Goal: Task Accomplishment & Management: Use online tool/utility

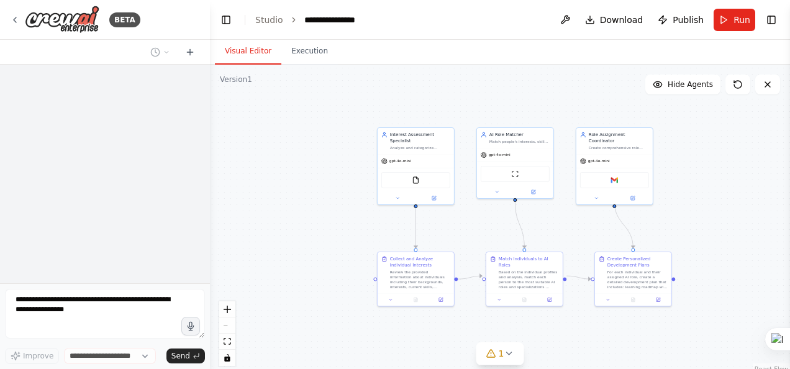
drag, startPoint x: 597, startPoint y: 87, endPoint x: 521, endPoint y: 87, distance: 76.4
click at [521, 87] on div ".deletable-edge-delete-btn { width: 20px; height: 20px; border: 0px solid #ffff…" at bounding box center [500, 220] width 580 height 311
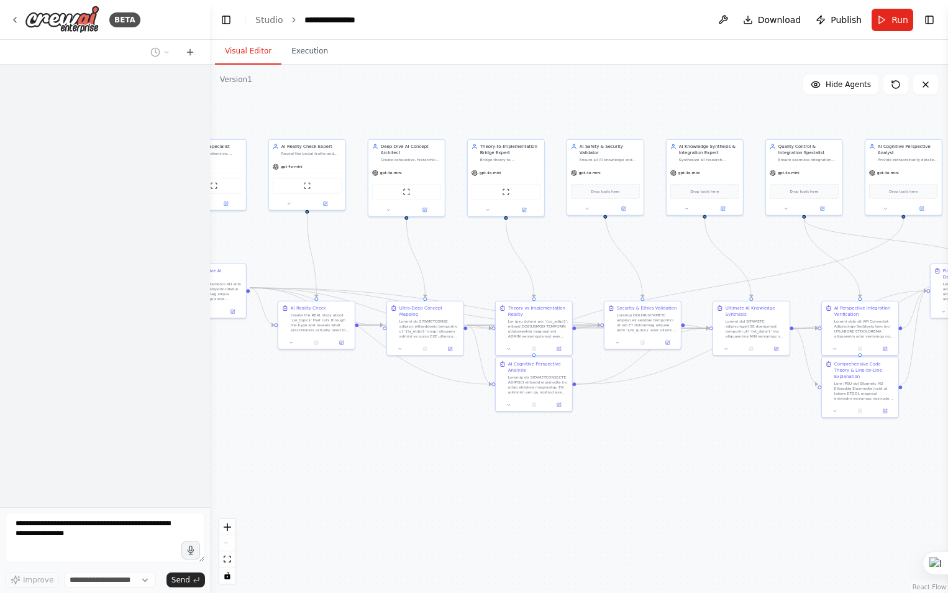
drag, startPoint x: 671, startPoint y: 284, endPoint x: 490, endPoint y: 273, distance: 181.1
click at [490, 273] on div ".deletable-edge-delete-btn { width: 20px; height: 20px; border: 0px solid #ffff…" at bounding box center [579, 329] width 738 height 528
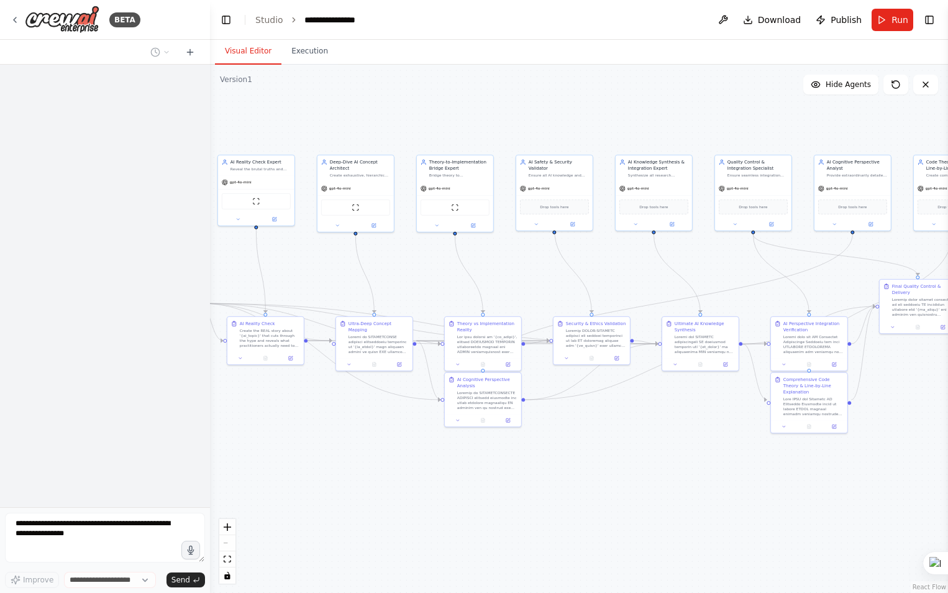
drag, startPoint x: 470, startPoint y: 248, endPoint x: 419, endPoint y: 263, distance: 53.1
click at [419, 263] on div ".deletable-edge-delete-btn { width: 20px; height: 20px; border: 0px solid #ffff…" at bounding box center [579, 329] width 738 height 528
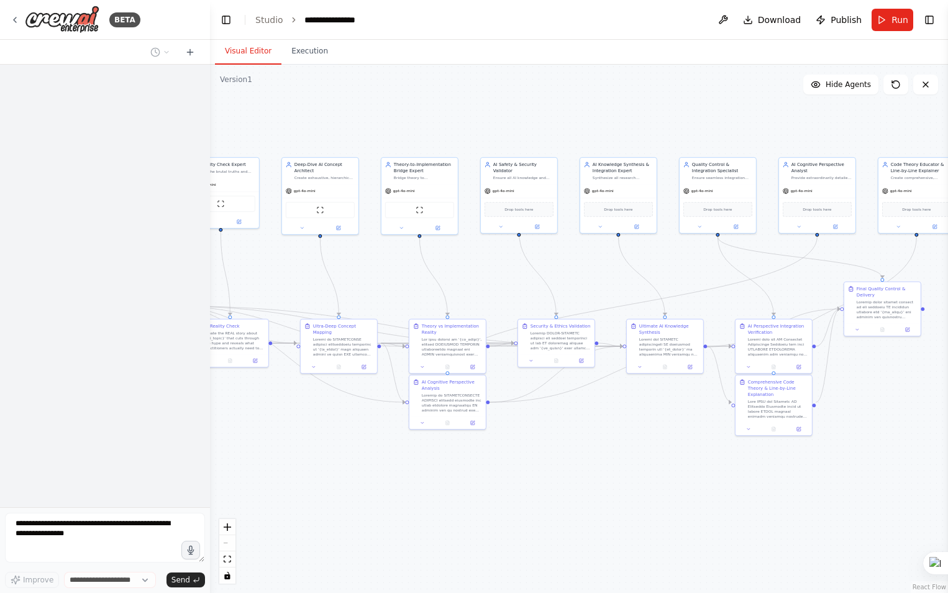
drag, startPoint x: 631, startPoint y: 284, endPoint x: 596, endPoint y: 286, distance: 35.5
click at [596, 286] on div ".deletable-edge-delete-btn { width: 20px; height: 20px; border: 0px solid #ffff…" at bounding box center [579, 329] width 738 height 528
click at [934, 346] on div ".deletable-edge-delete-btn { width: 20px; height: 20px; border: 0px solid #ffff…" at bounding box center [579, 329] width 738 height 528
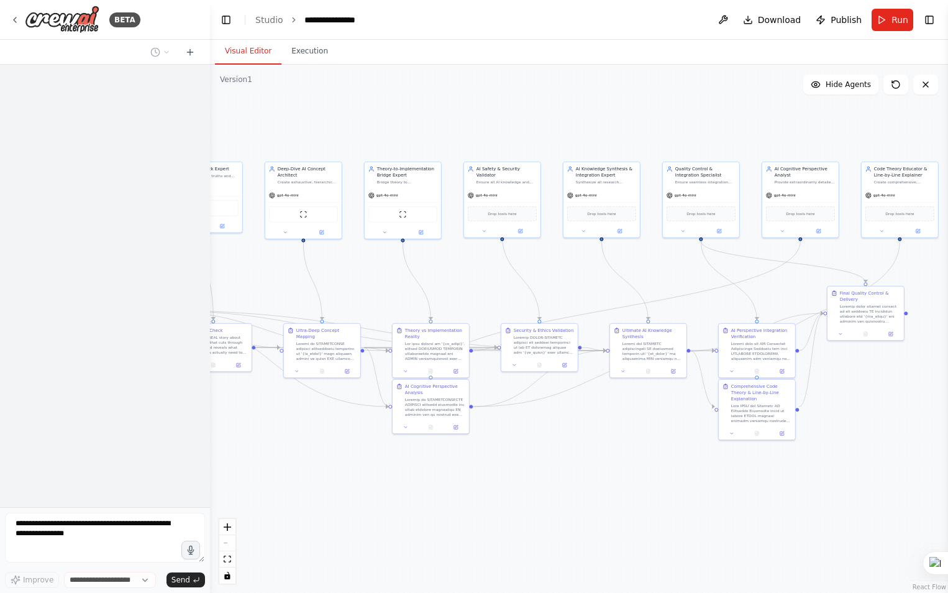
drag, startPoint x: 591, startPoint y: 268, endPoint x: 574, endPoint y: 272, distance: 17.3
click at [574, 272] on div ".deletable-edge-delete-btn { width: 20px; height: 20px; border: 0px solid #ffff…" at bounding box center [579, 329] width 738 height 528
drag, startPoint x: 587, startPoint y: 308, endPoint x: 316, endPoint y: 12, distance: 401.8
click at [547, 268] on div ".deletable-edge-delete-btn { width: 20px; height: 20px; border: 0px solid #ffff…" at bounding box center [579, 329] width 738 height 528
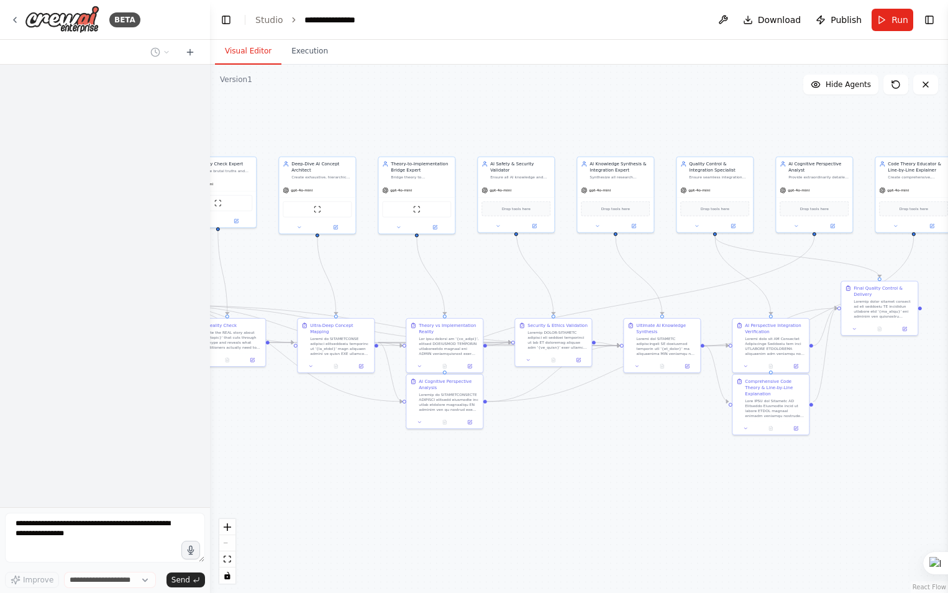
drag, startPoint x: 444, startPoint y: 240, endPoint x: 586, endPoint y: 262, distance: 143.9
click at [586, 262] on div ".deletable-edge-delete-btn { width: 20px; height: 20px; border: 0px solid #ffff…" at bounding box center [579, 329] width 738 height 528
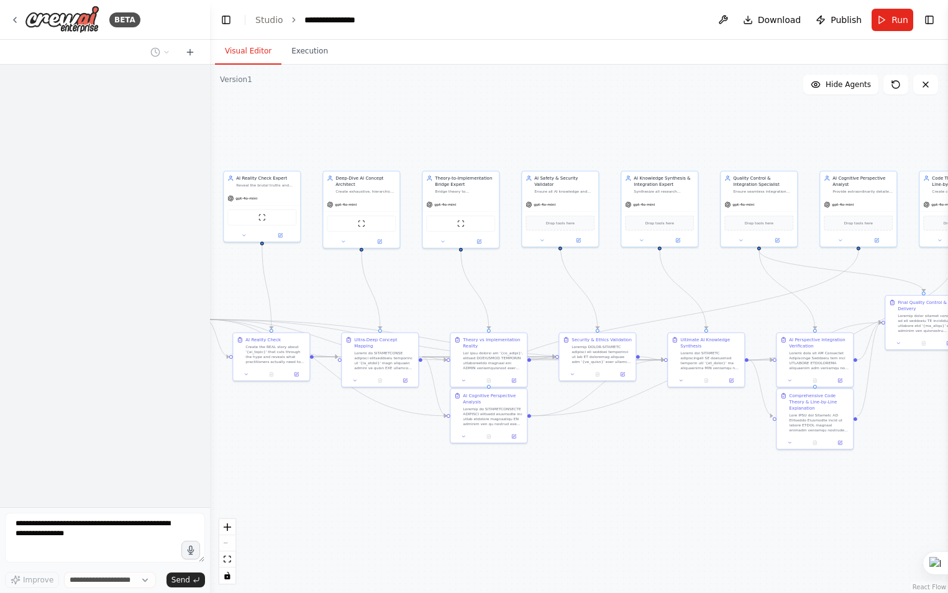
drag, startPoint x: 559, startPoint y: 269, endPoint x: 603, endPoint y: 283, distance: 46.4
click at [603, 283] on div ".deletable-edge-delete-btn { width: 20px; height: 20px; border: 0px solid #ffff…" at bounding box center [579, 329] width 738 height 528
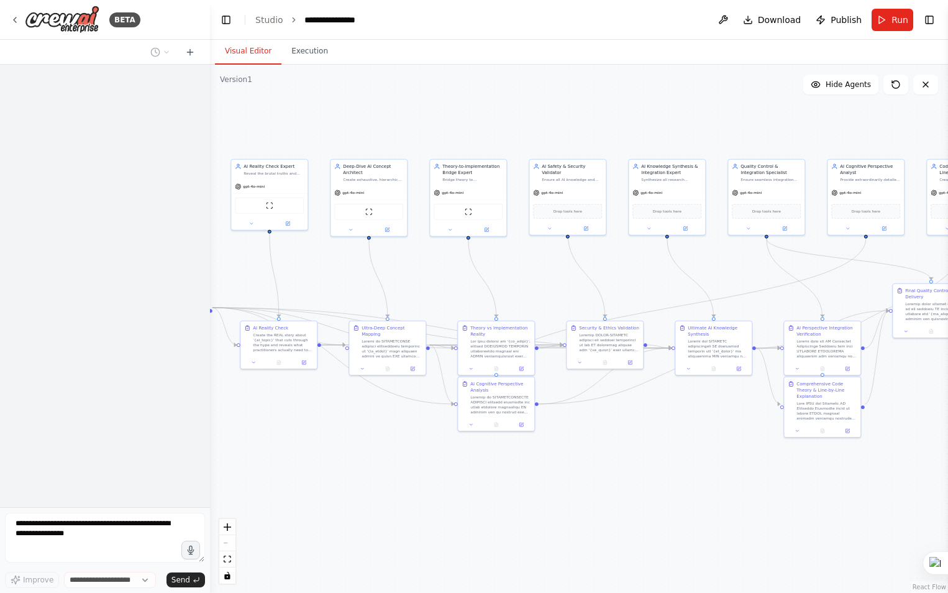
drag, startPoint x: 619, startPoint y: 276, endPoint x: 626, endPoint y: 264, distance: 14.0
click at [626, 264] on div ".deletable-edge-delete-btn { width: 20px; height: 20px; border: 0px solid #ffff…" at bounding box center [579, 329] width 738 height 528
drag, startPoint x: 654, startPoint y: 277, endPoint x: 660, endPoint y: 281, distance: 6.7
click at [660, 281] on div ".deletable-edge-delete-btn { width: 20px; height: 20px; border: 0px solid #ffff…" at bounding box center [579, 329] width 738 height 528
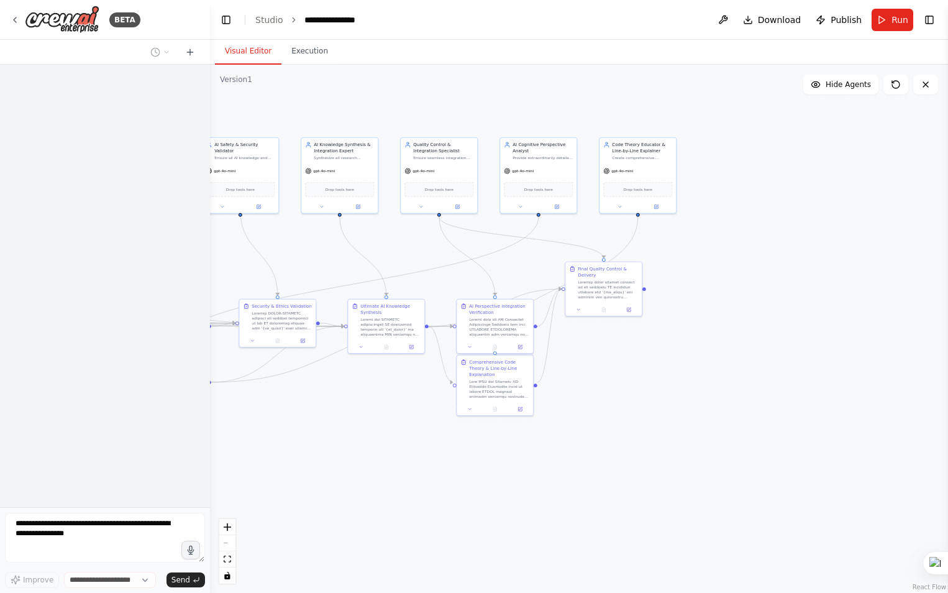
drag, startPoint x: 619, startPoint y: 265, endPoint x: 225, endPoint y: 240, distance: 394.6
click at [225, 240] on div ".deletable-edge-delete-btn { width: 20px; height: 20px; border: 0px solid #ffff…" at bounding box center [579, 329] width 738 height 528
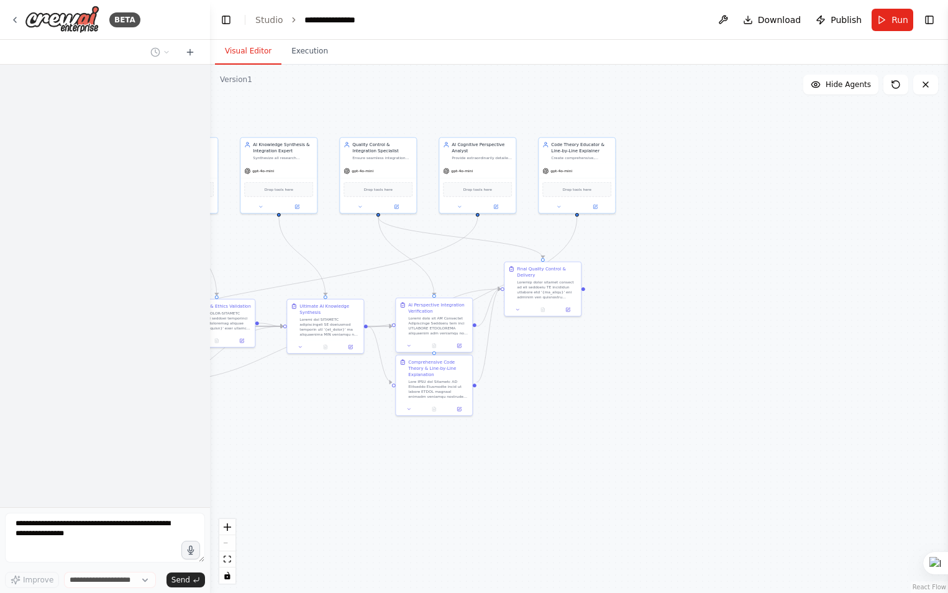
click at [437, 332] on div at bounding box center [438, 326] width 60 height 20
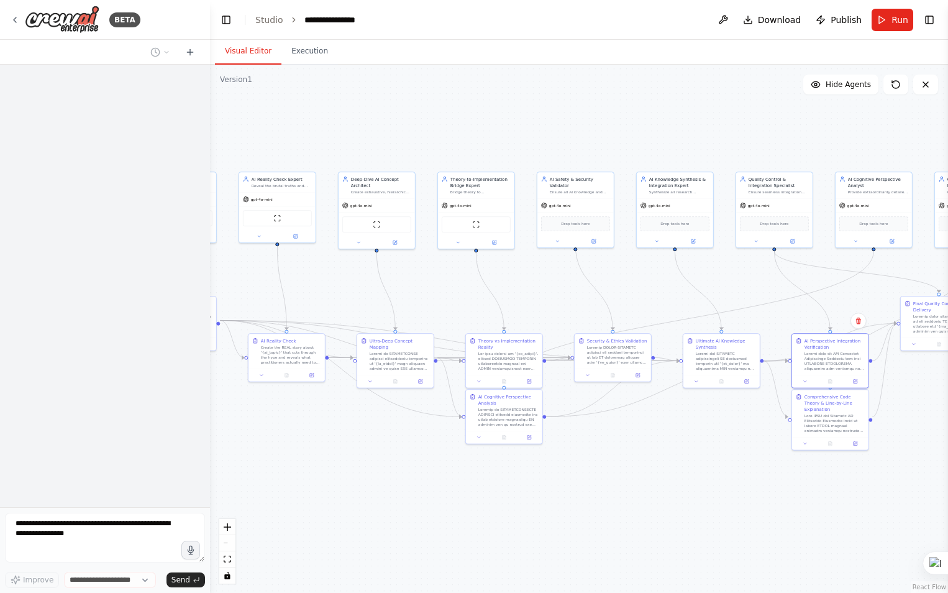
drag, startPoint x: 396, startPoint y: 86, endPoint x: 740, endPoint y: 276, distance: 393.7
click at [740, 276] on div ".deletable-edge-delete-btn { width: 20px; height: 20px; border: 0px solid #ffff…" at bounding box center [579, 329] width 738 height 528
